Goal: Task Accomplishment & Management: Manage account settings

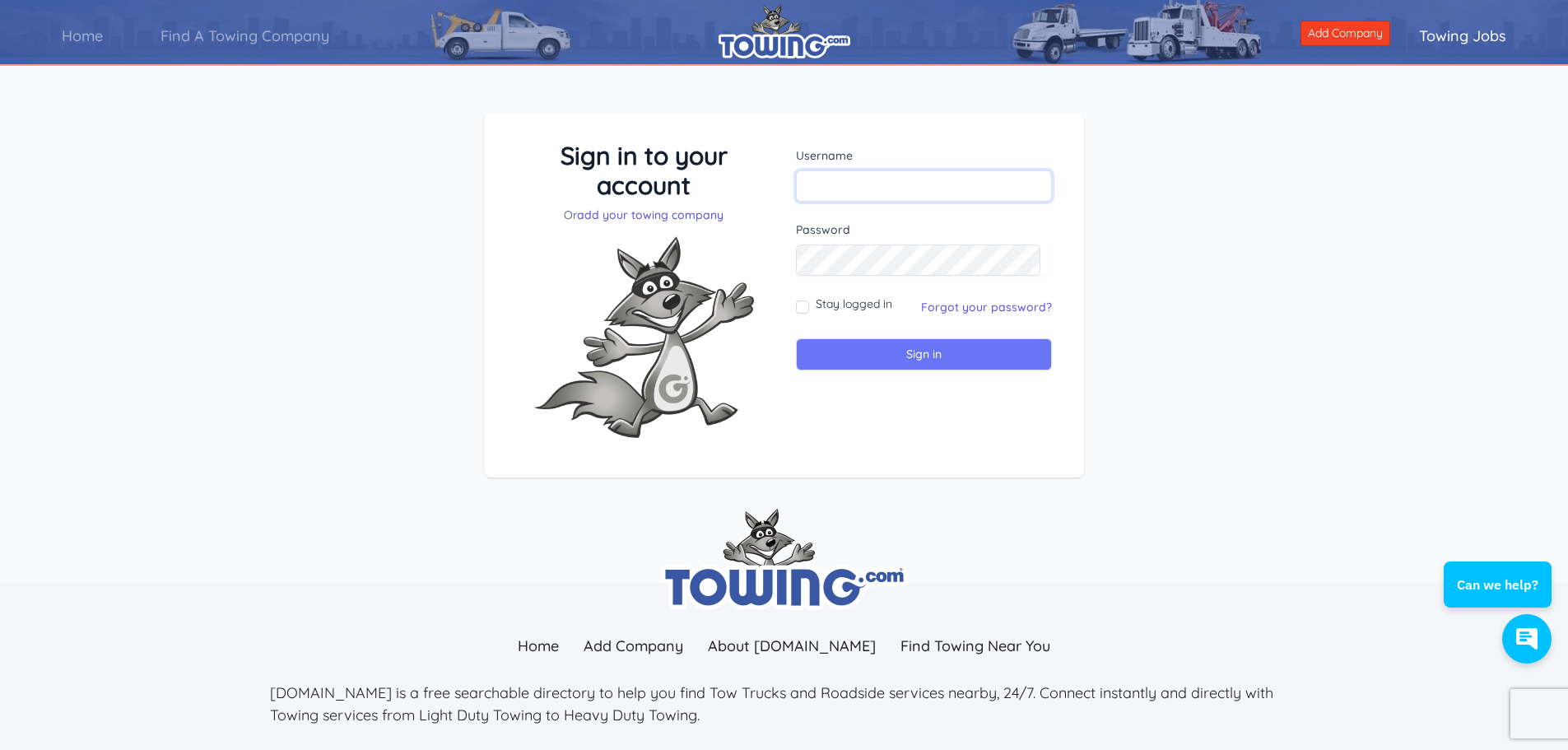
type input "judy@adleys.com"
click at [889, 344] on input "Sign in" at bounding box center [924, 354] width 256 height 32
click at [872, 348] on input "Sign in" at bounding box center [924, 354] width 256 height 32
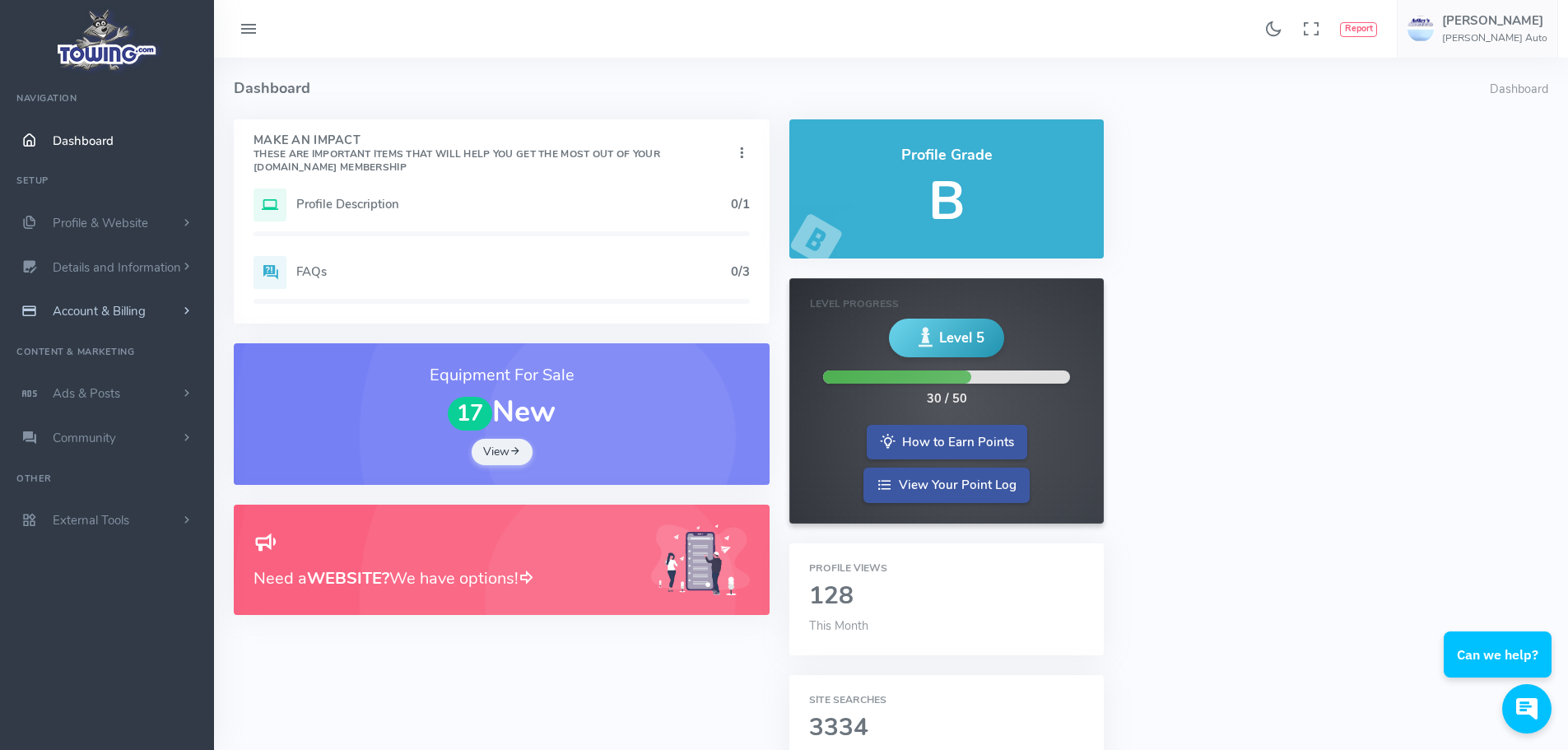
click at [77, 310] on span "Account & Billing" at bounding box center [99, 311] width 93 height 16
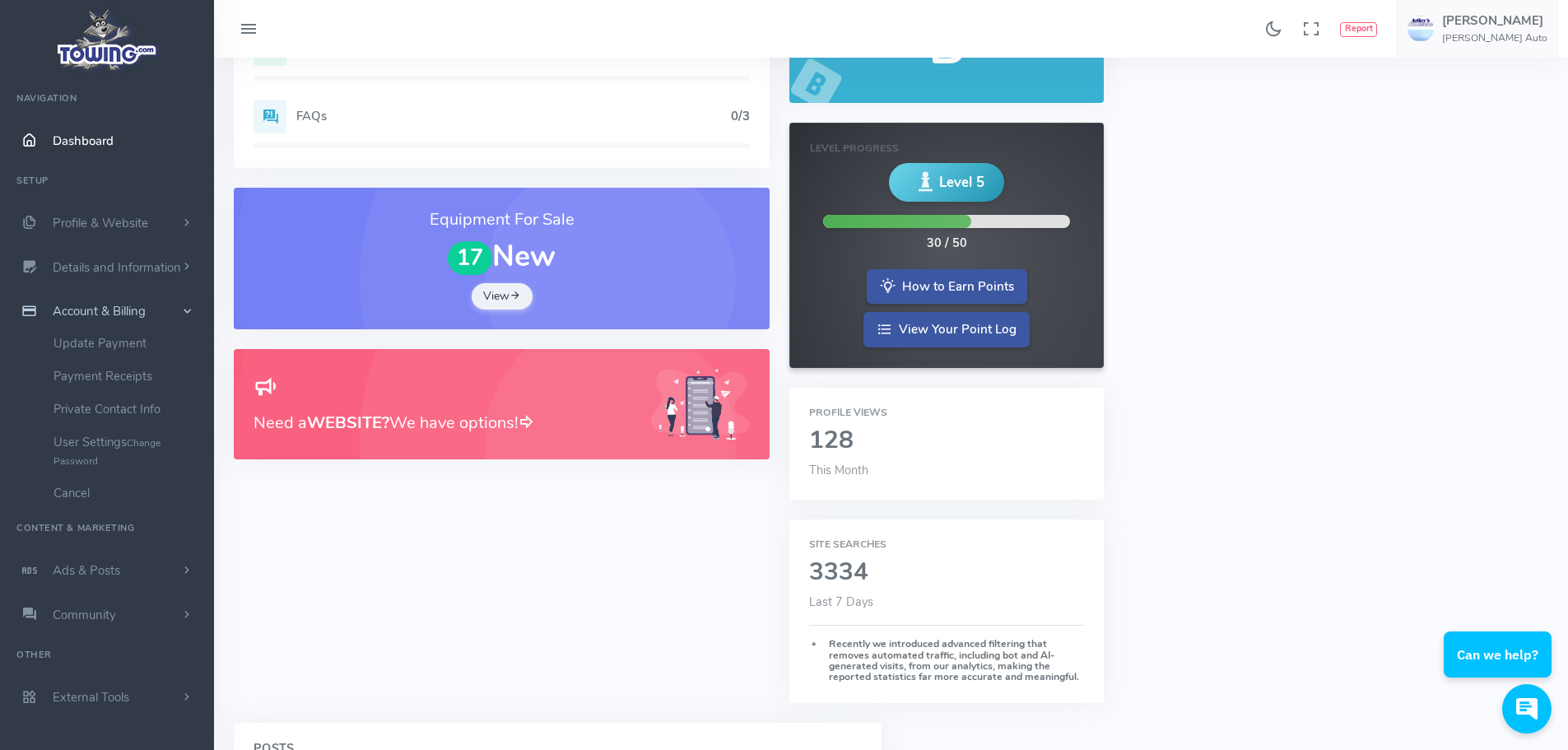
scroll to position [82, 0]
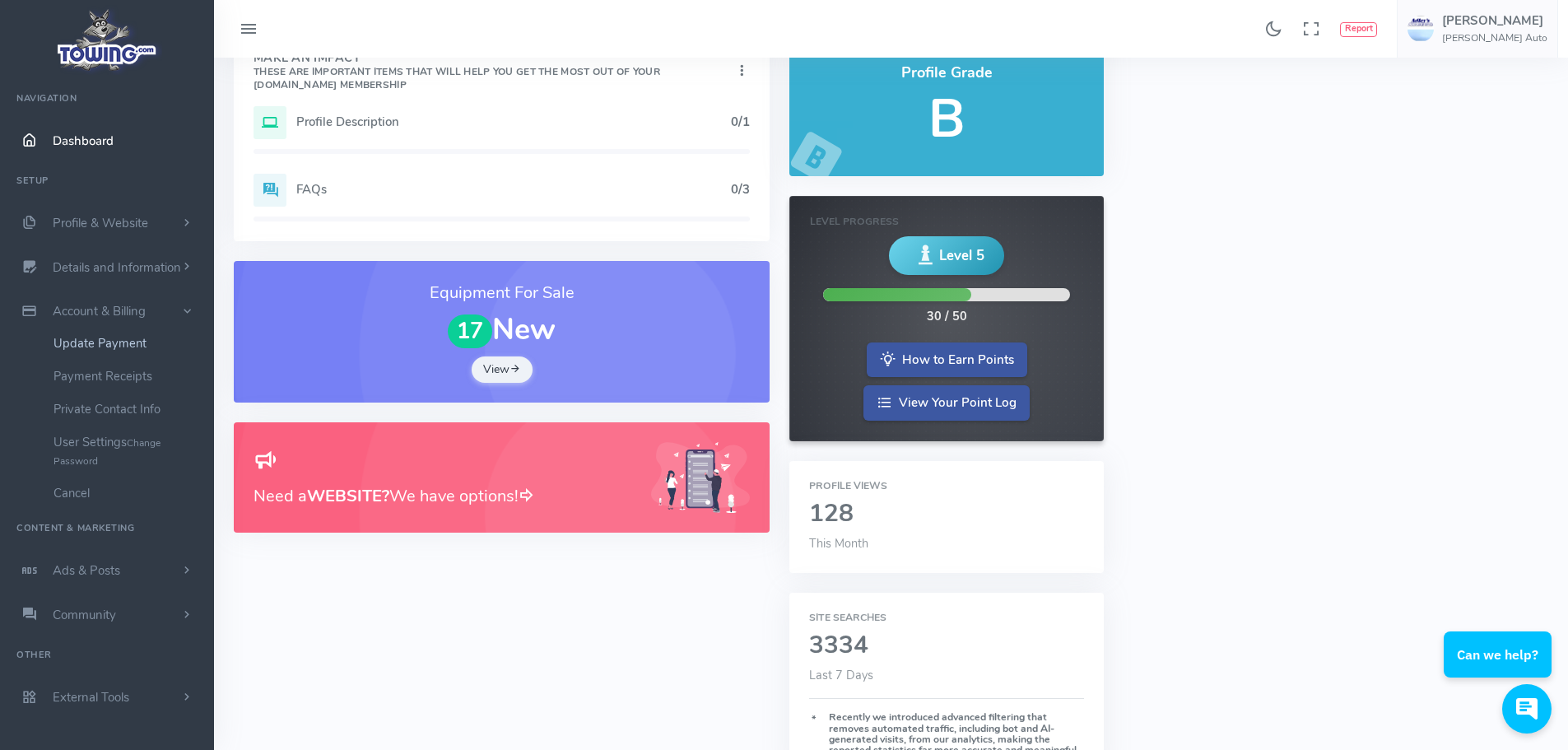
click at [95, 342] on link "Update Payment" at bounding box center [128, 343] width 173 height 33
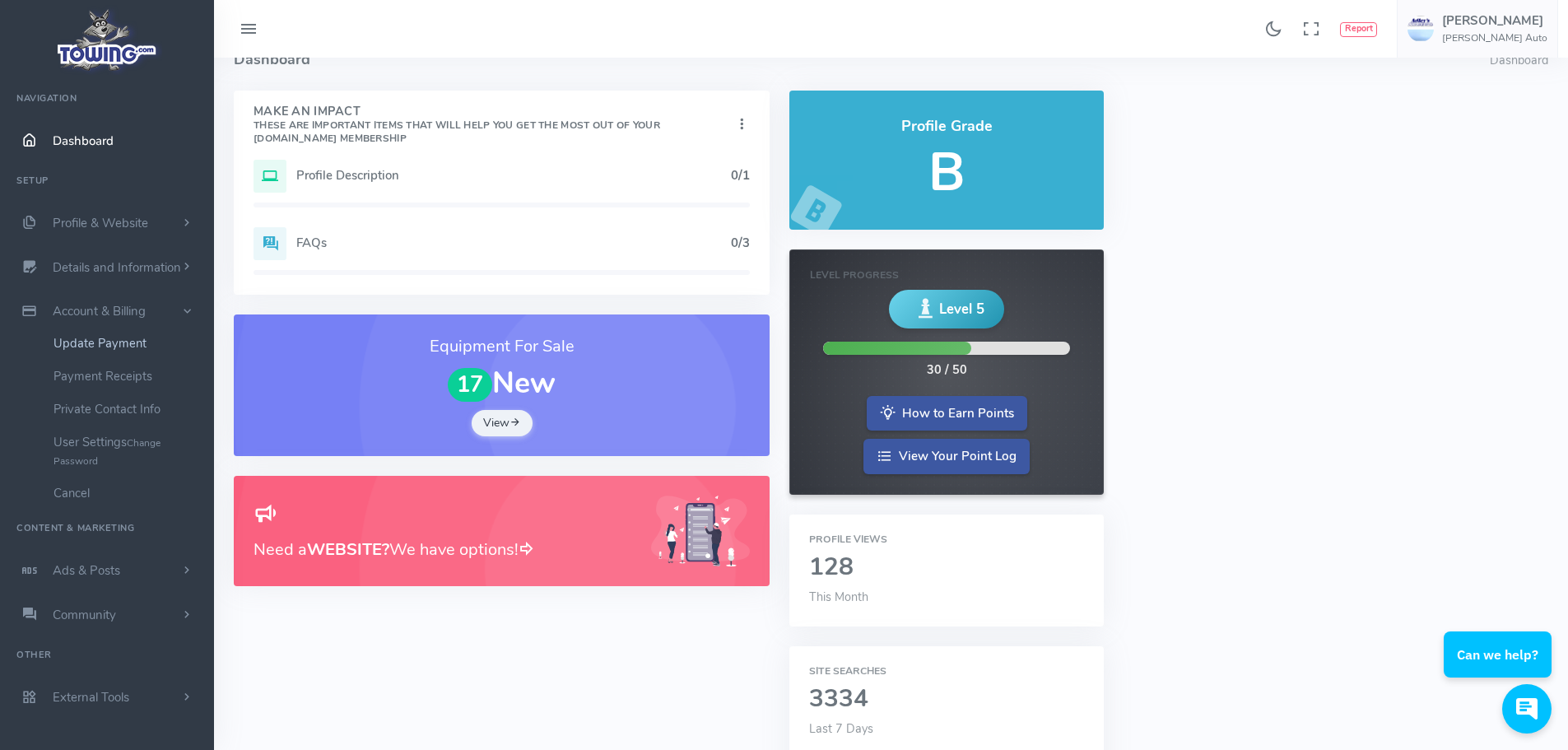
scroll to position [0, 0]
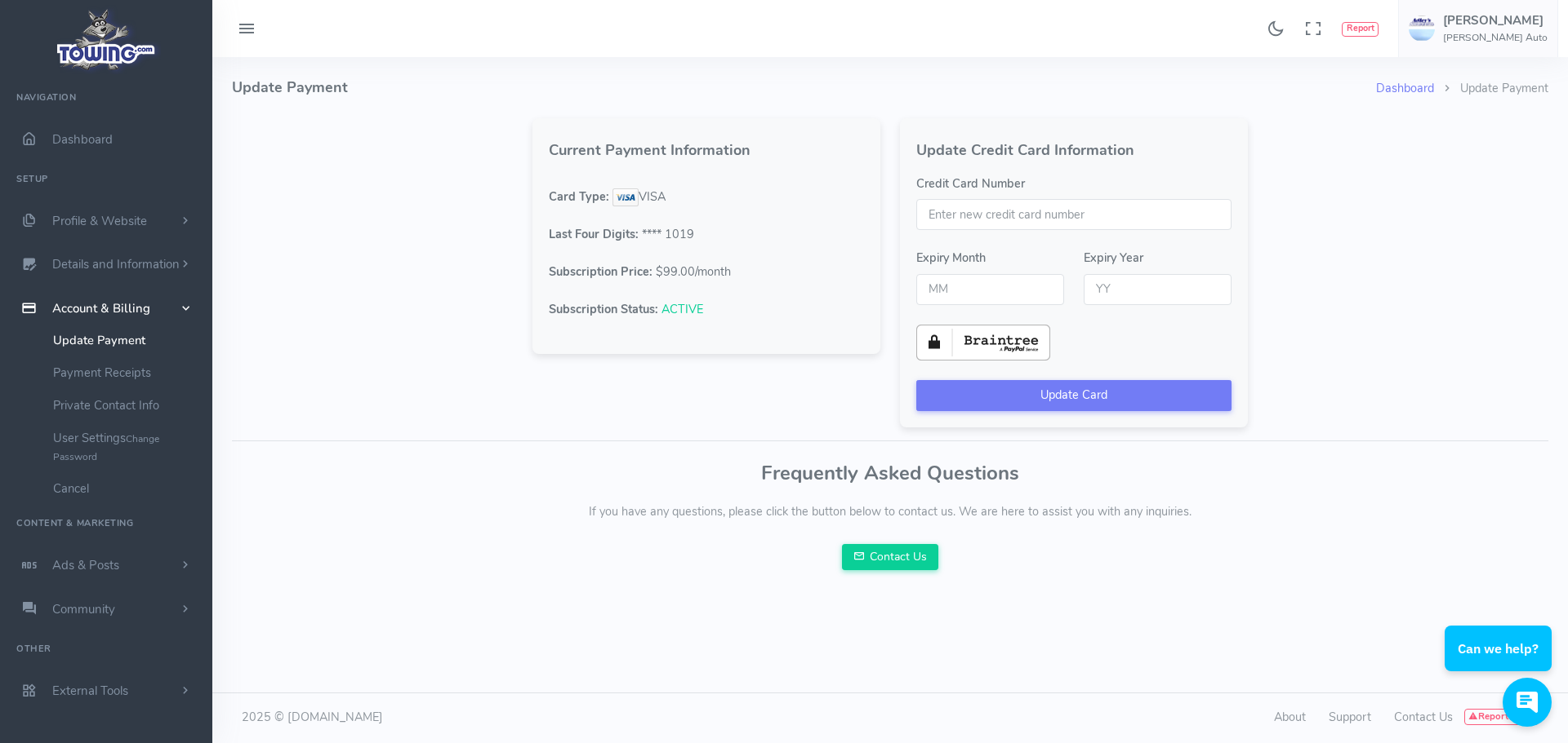
click at [1000, 211] on input "Credit Card Number" at bounding box center [1073, 214] width 315 height 31
type input "4388540112835292"
type input "09"
type input "30"
click at [1070, 398] on button "Update Card" at bounding box center [1073, 395] width 315 height 31
